Goal: Navigation & Orientation: Find specific page/section

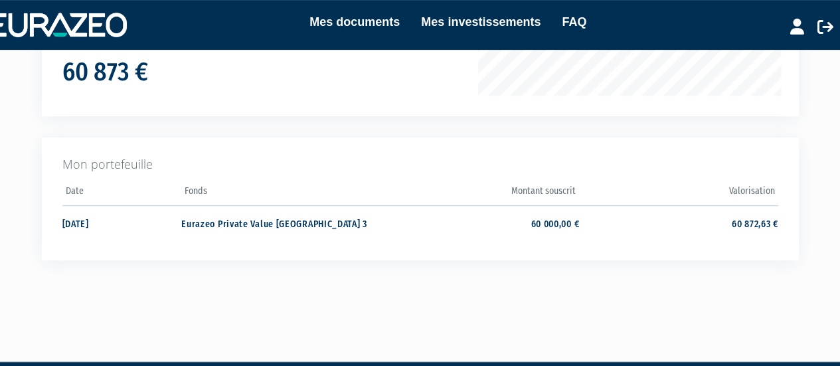
scroll to position [259, 0]
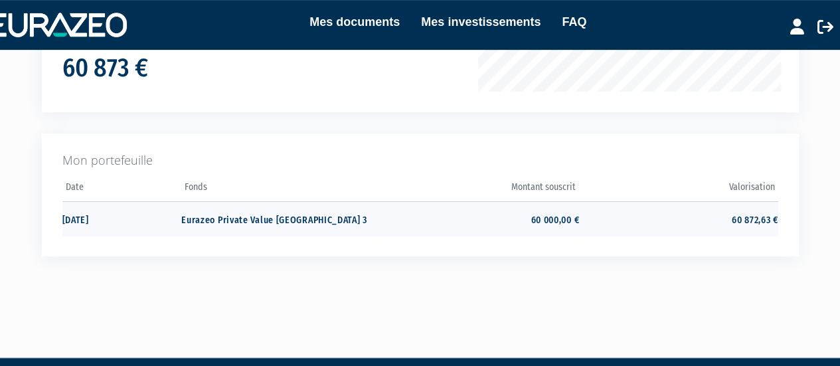
click at [220, 223] on td "Eurazeo Private Value [GEOGRAPHIC_DATA] 3" at bounding box center [280, 218] width 199 height 35
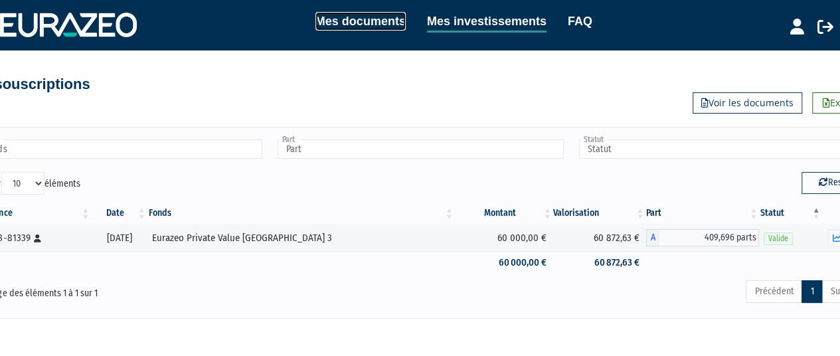
click at [376, 19] on link "Mes documents" at bounding box center [360, 21] width 90 height 19
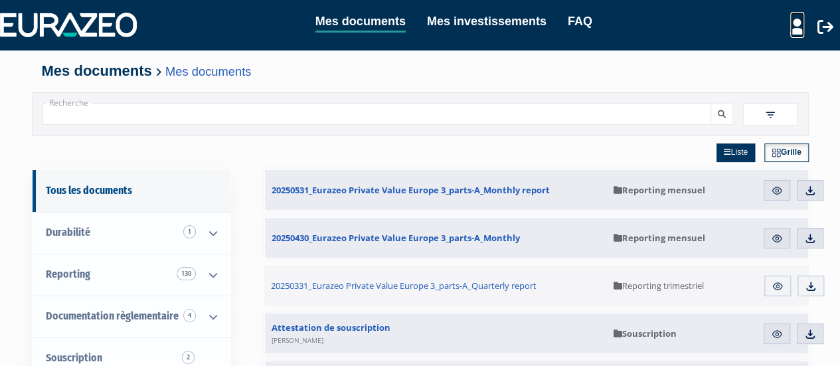
click at [798, 35] on link at bounding box center [797, 25] width 14 height 26
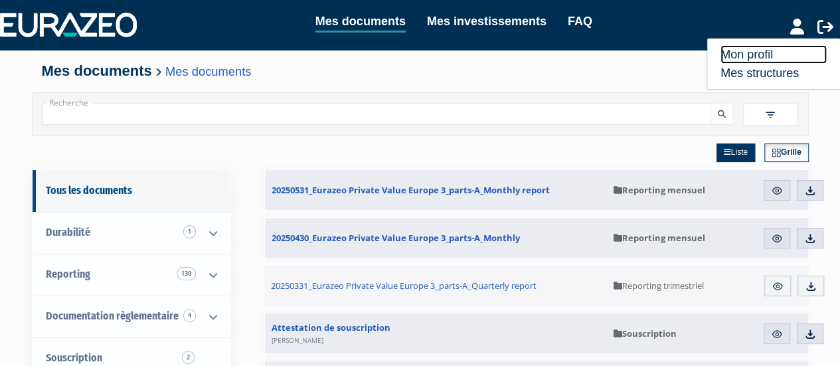
click at [758, 54] on link "Mon profil" at bounding box center [773, 54] width 106 height 19
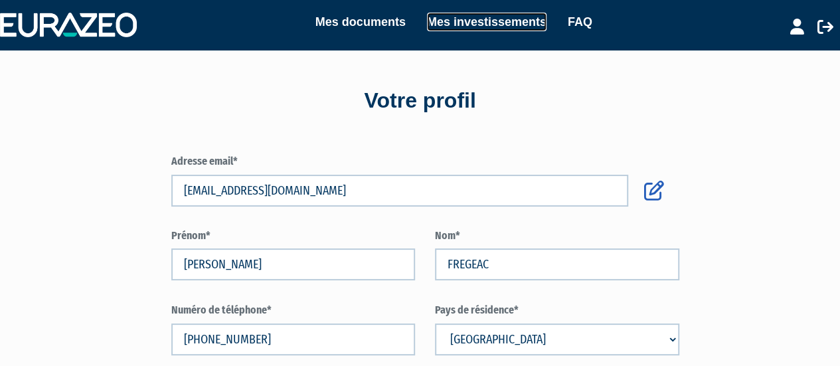
click at [463, 25] on link "Mes investissements" at bounding box center [487, 22] width 120 height 19
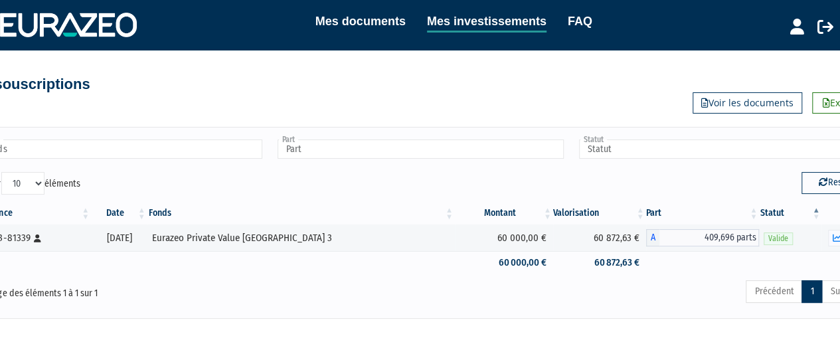
click at [112, 12] on div "Mes documents Mes investissements FAQ Mon profil Mes structures" at bounding box center [420, 25] width 840 height 26
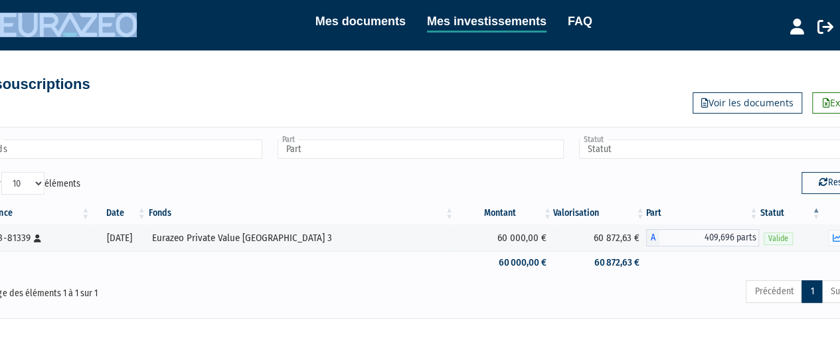
click at [112, 12] on div "Mes documents Mes investissements FAQ Mon profil Mes structures" at bounding box center [420, 25] width 840 height 26
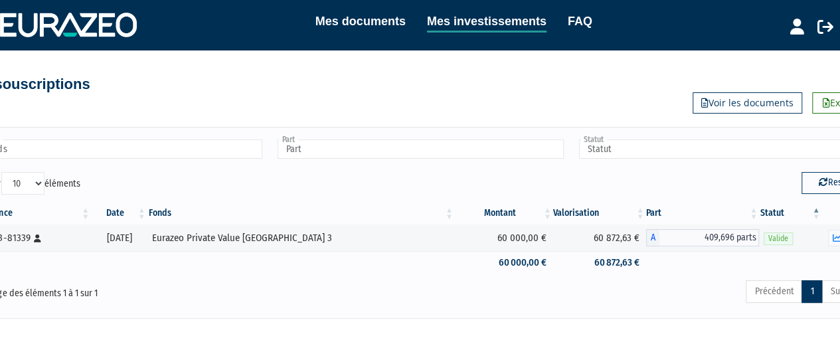
click at [112, 12] on div "Mes documents Mes investissements FAQ Mon profil Mes structures" at bounding box center [420, 25] width 840 height 26
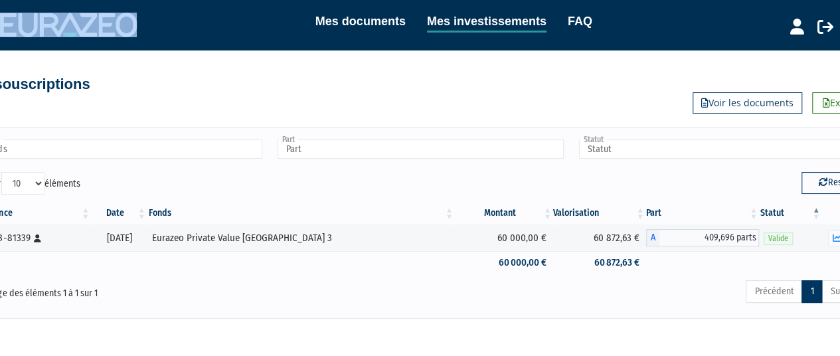
click at [112, 12] on div "Mes documents Mes investissements FAQ Mon profil Mes structures" at bounding box center [420, 25] width 840 height 26
click at [362, 25] on link "Mes documents" at bounding box center [360, 21] width 90 height 19
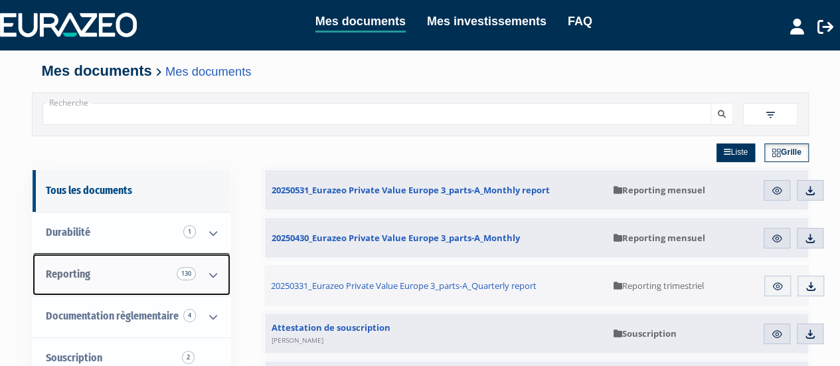
click at [133, 274] on link "Reporting 130" at bounding box center [132, 275] width 198 height 42
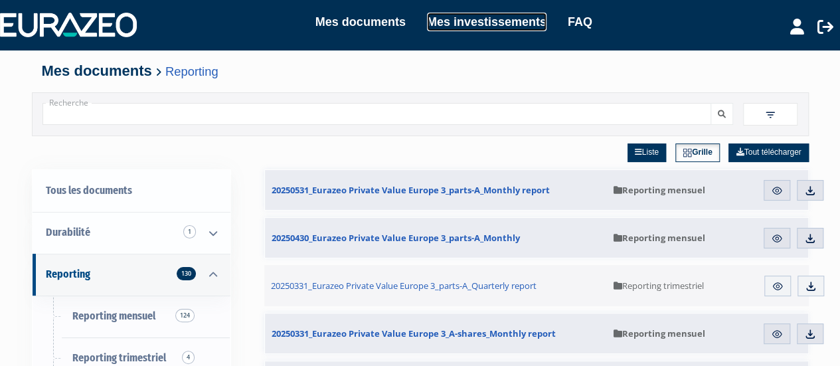
click at [498, 13] on link "Mes investissements" at bounding box center [487, 22] width 120 height 19
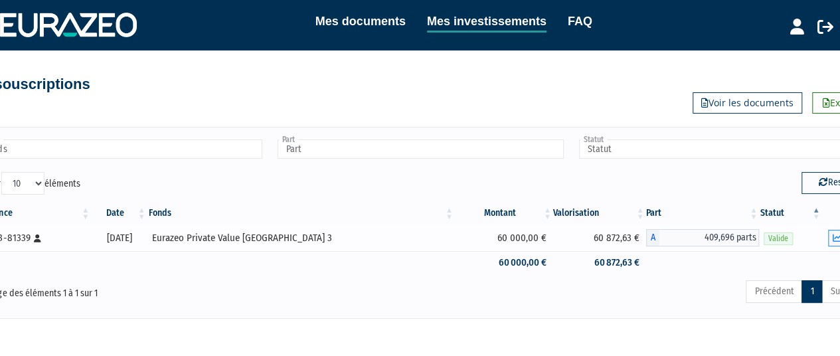
click at [835, 236] on icon "button" at bounding box center [836, 238] width 9 height 9
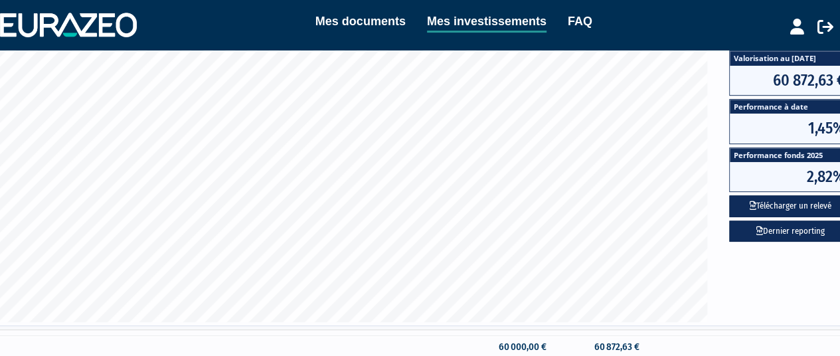
scroll to position [327, 0]
